Goal: Navigation & Orientation: Find specific page/section

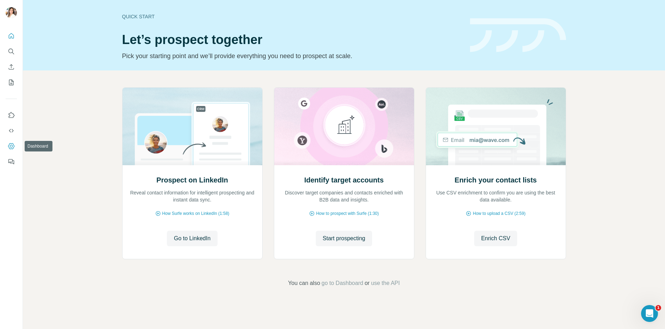
click at [11, 150] on button "Dashboard" at bounding box center [11, 146] width 11 height 13
click at [15, 146] on button "Dashboard" at bounding box center [11, 146] width 11 height 13
